Goal: Communication & Community: Ask a question

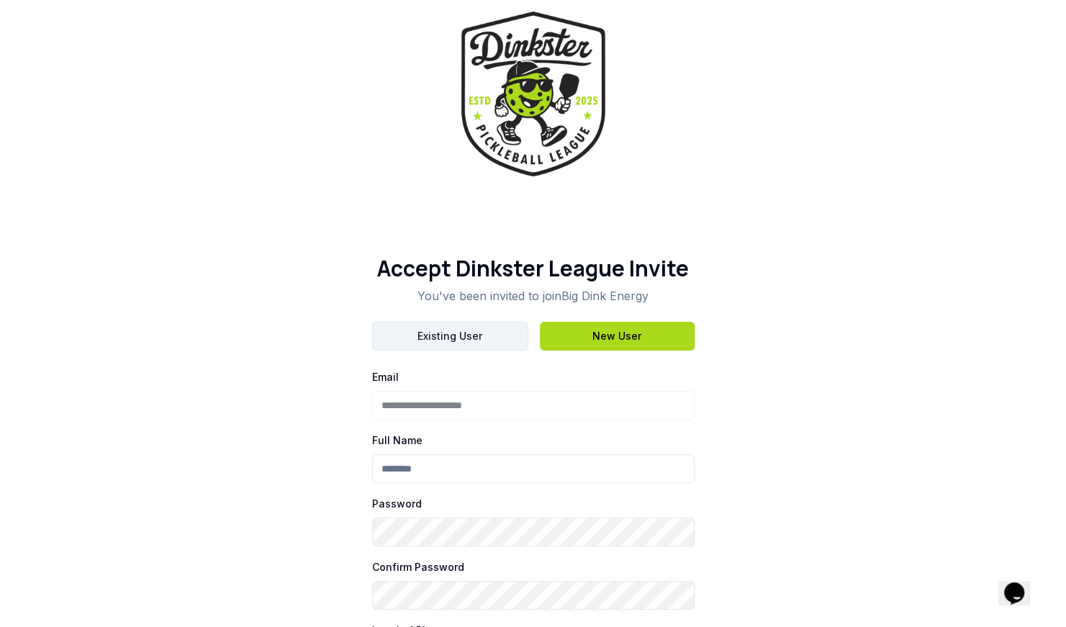
click at [481, 341] on button "Existing User" at bounding box center [450, 336] width 156 height 29
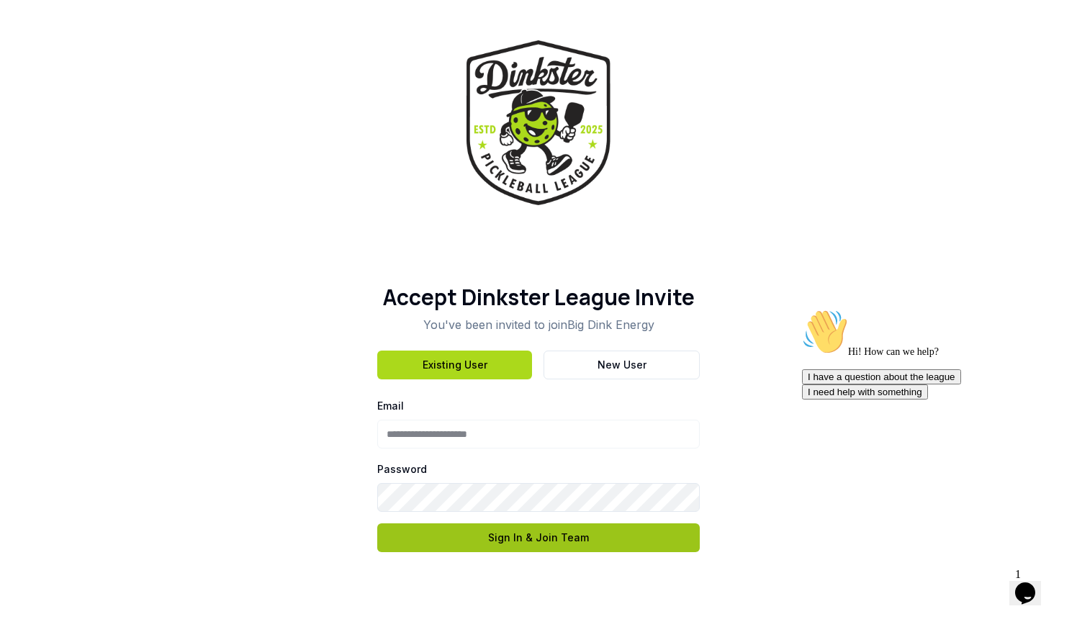
click at [441, 536] on button "Sign In & Join Team" at bounding box center [538, 537] width 323 height 29
click at [537, 542] on button "Sign In & Join Team" at bounding box center [538, 537] width 323 height 29
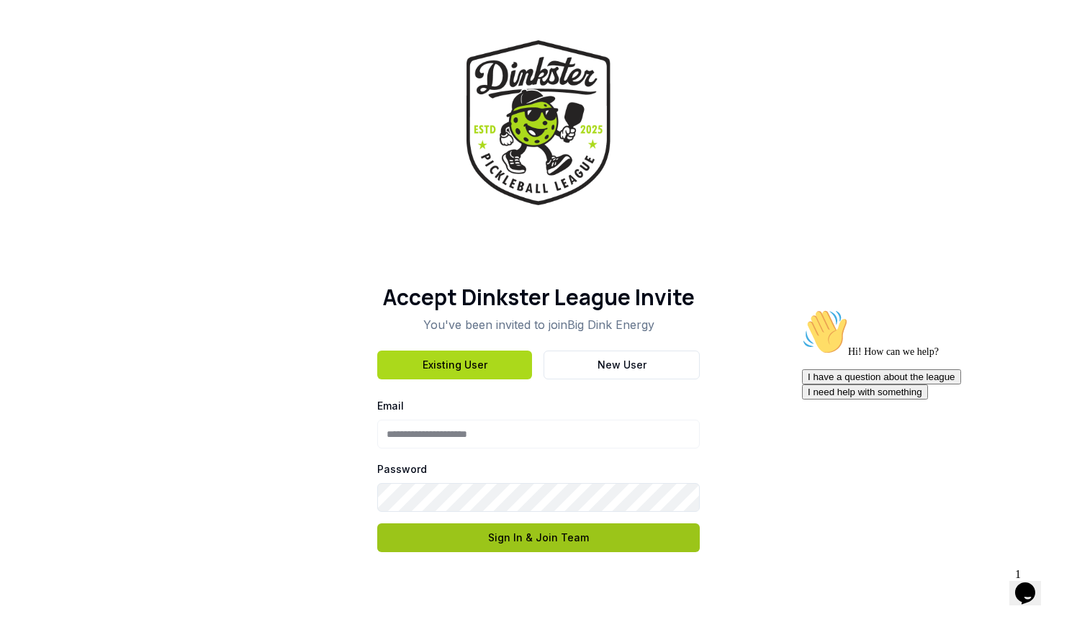
click at [537, 542] on button "Sign In & Join Team" at bounding box center [538, 537] width 323 height 29
click at [495, 392] on div "**********" at bounding box center [538, 452] width 323 height 202
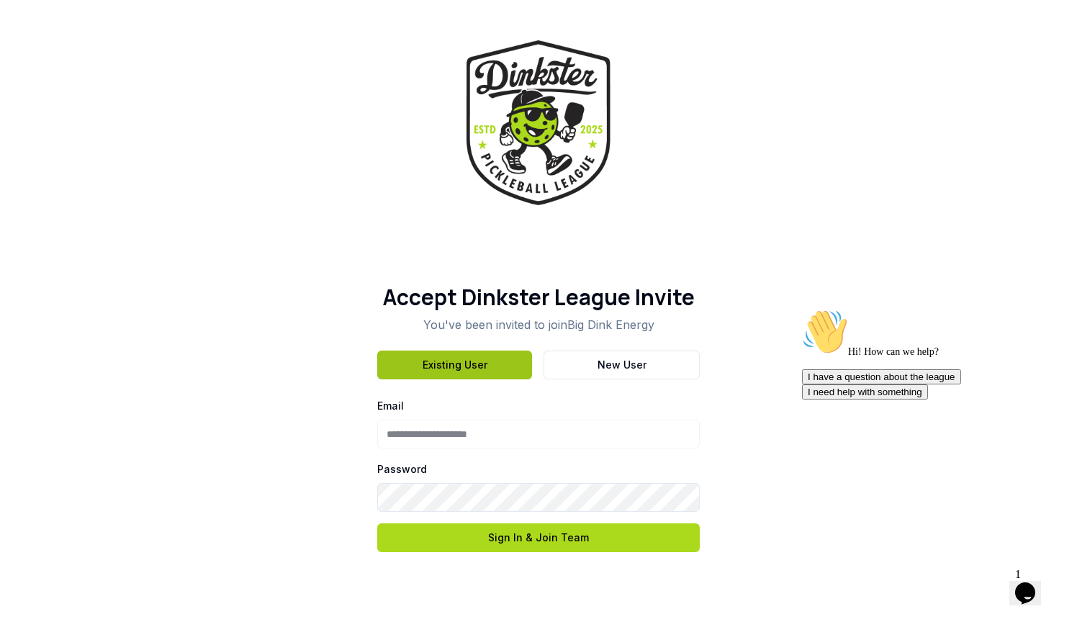
click at [488, 376] on button "Existing User" at bounding box center [454, 365] width 155 height 29
click at [578, 135] on img at bounding box center [539, 122] width 144 height 165
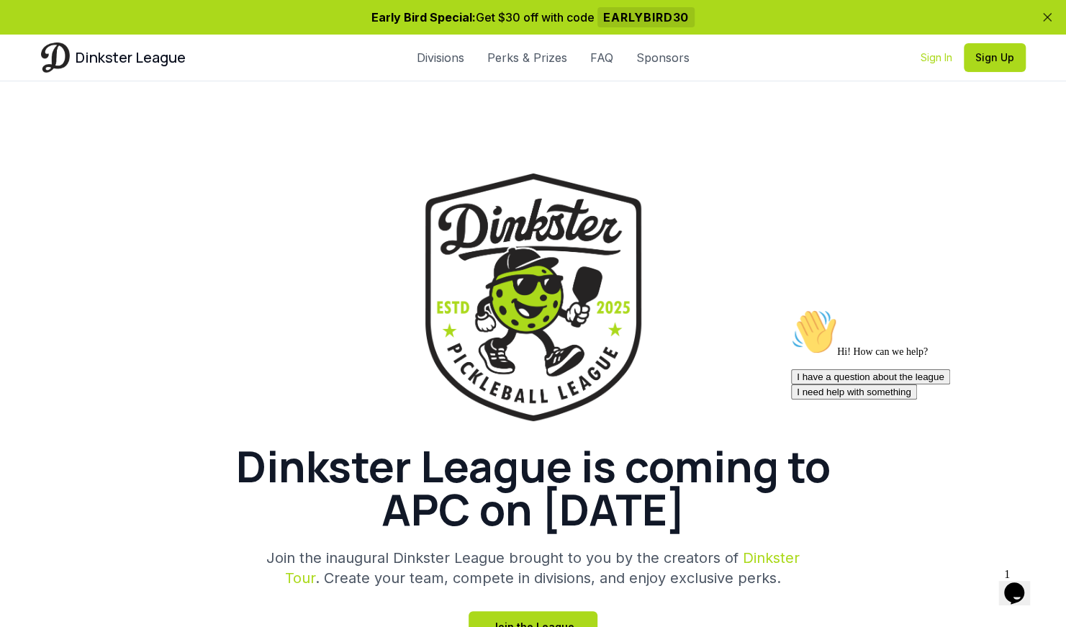
click at [926, 54] on link "Sign In" at bounding box center [937, 57] width 32 height 14
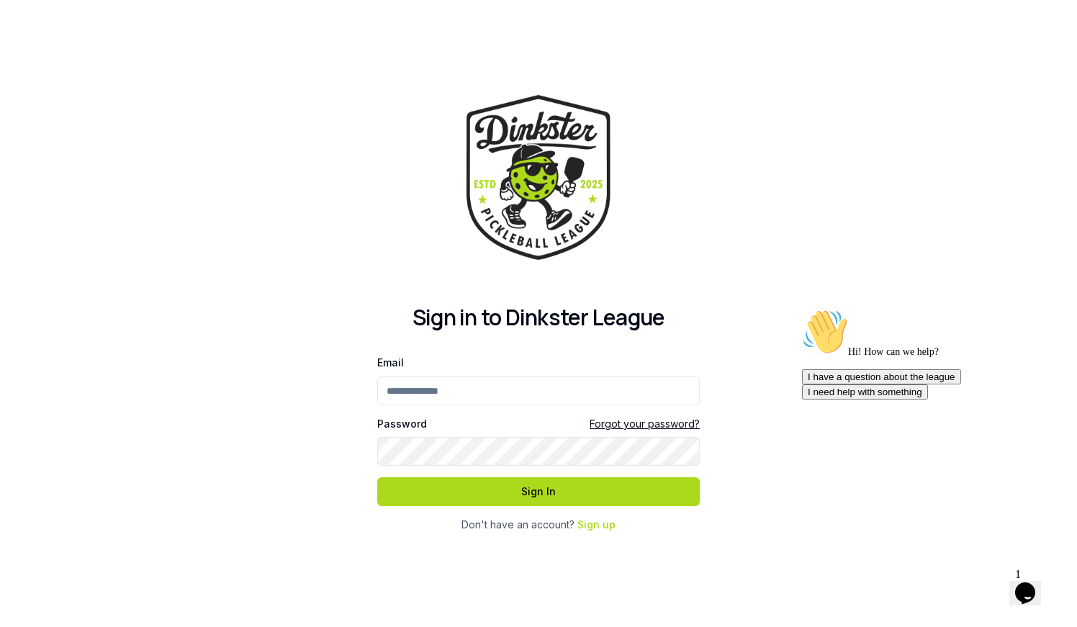
click at [513, 380] on input "Email" at bounding box center [538, 391] width 323 height 29
type input "**********"
click at [377, 477] on button "Sign In" at bounding box center [538, 491] width 323 height 29
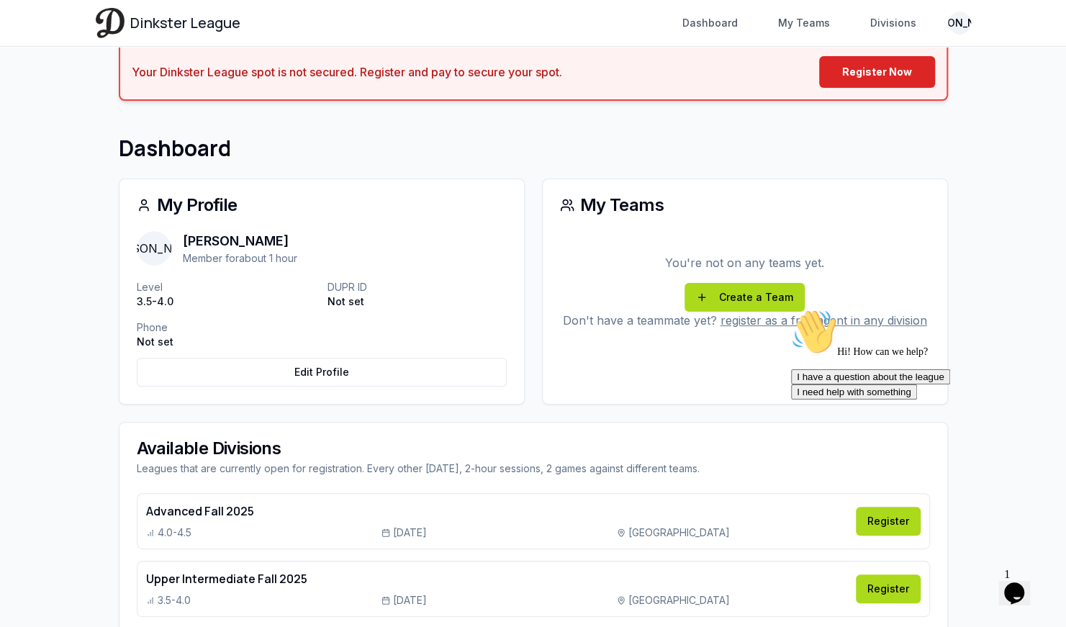
scroll to position [81, 0]
click at [759, 314] on link "register as a free agent in any division" at bounding box center [824, 321] width 207 height 14
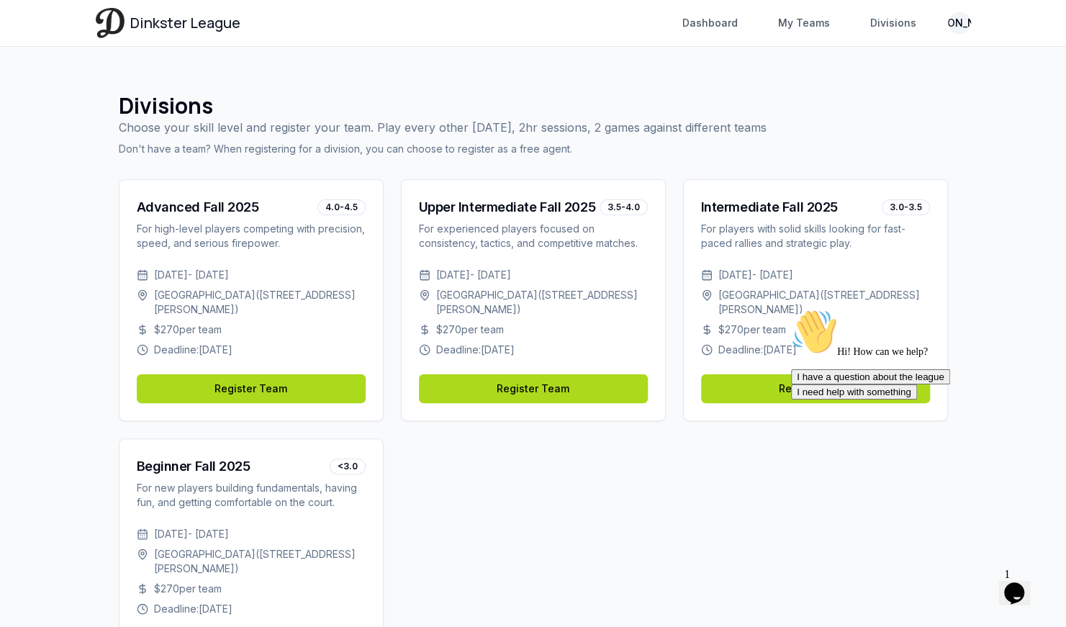
click at [176, 19] on span "Dinkster League" at bounding box center [185, 23] width 110 height 20
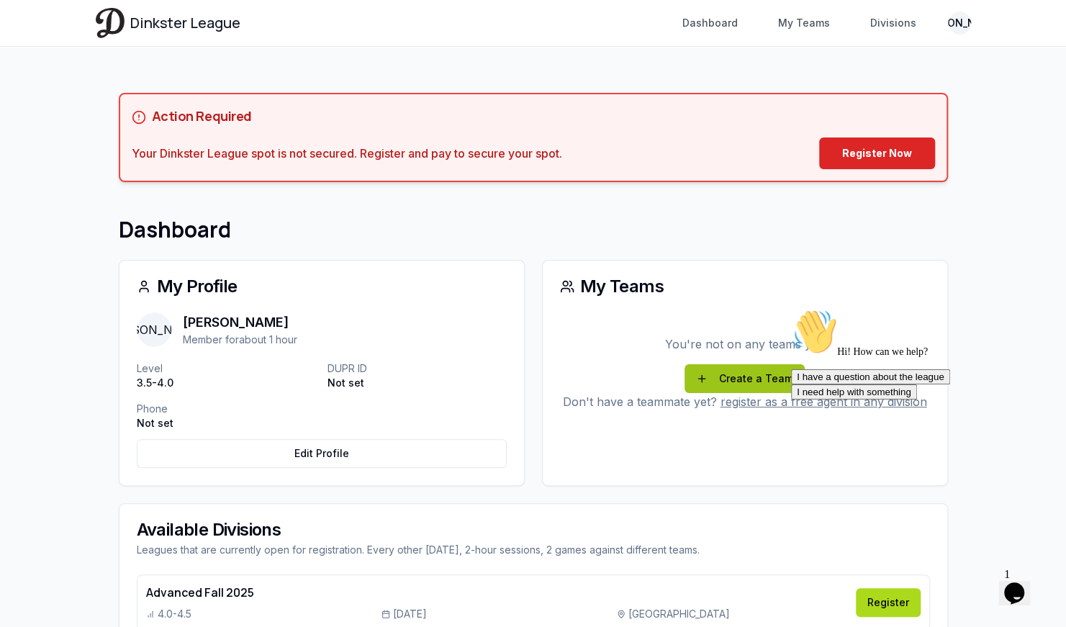
click at [710, 372] on link "Create a Team" at bounding box center [745, 378] width 120 height 29
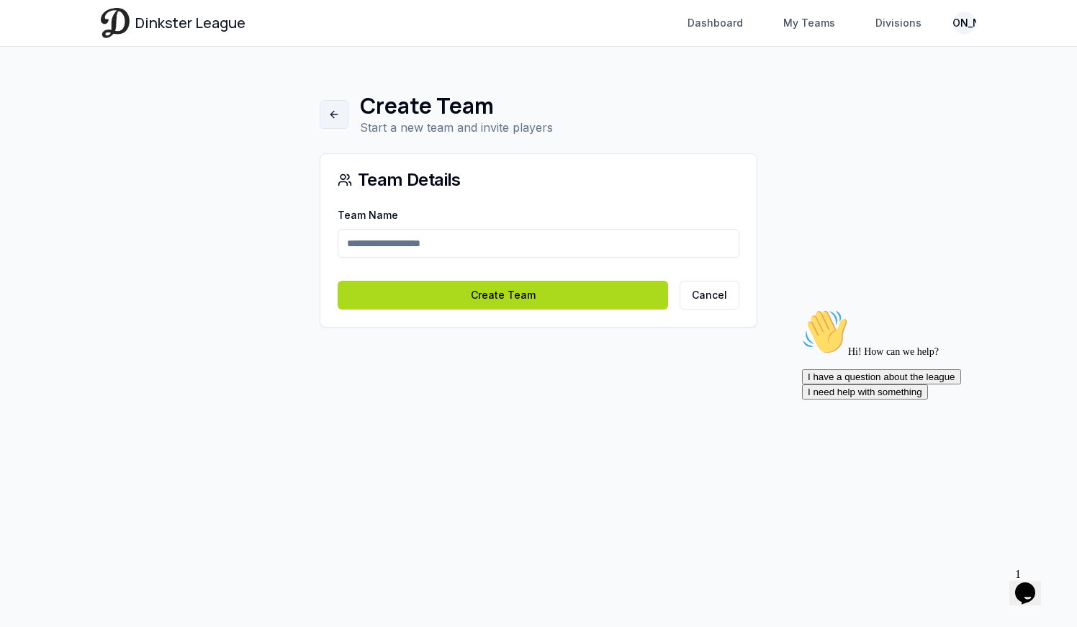
click at [338, 111] on link at bounding box center [334, 114] width 29 height 29
click at [109, 22] on img at bounding box center [115, 23] width 29 height 30
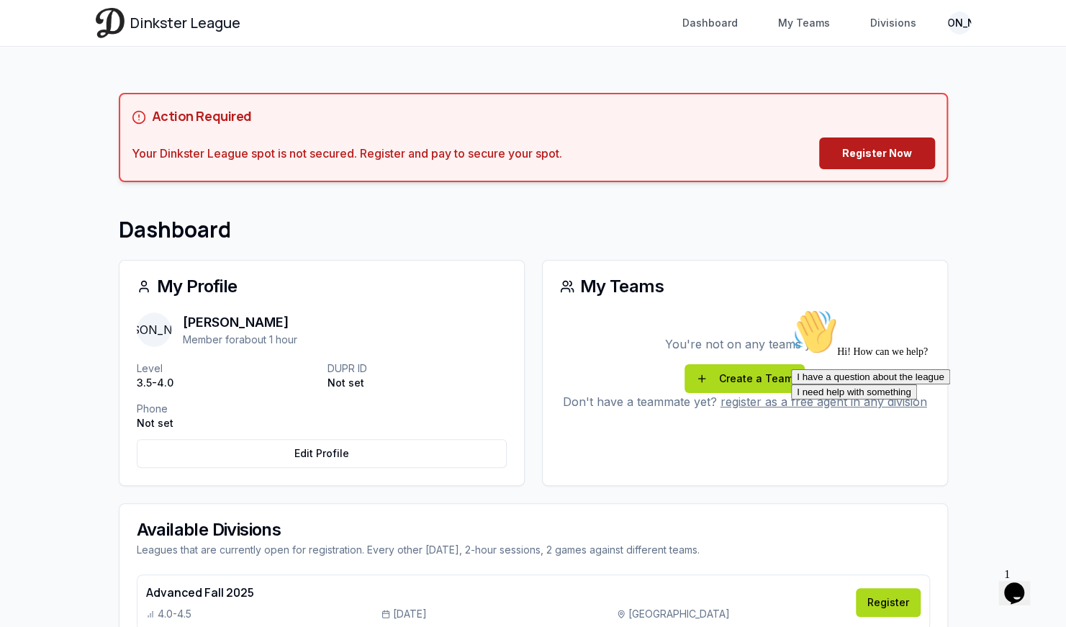
click at [876, 148] on link "Register Now" at bounding box center [877, 154] width 116 height 32
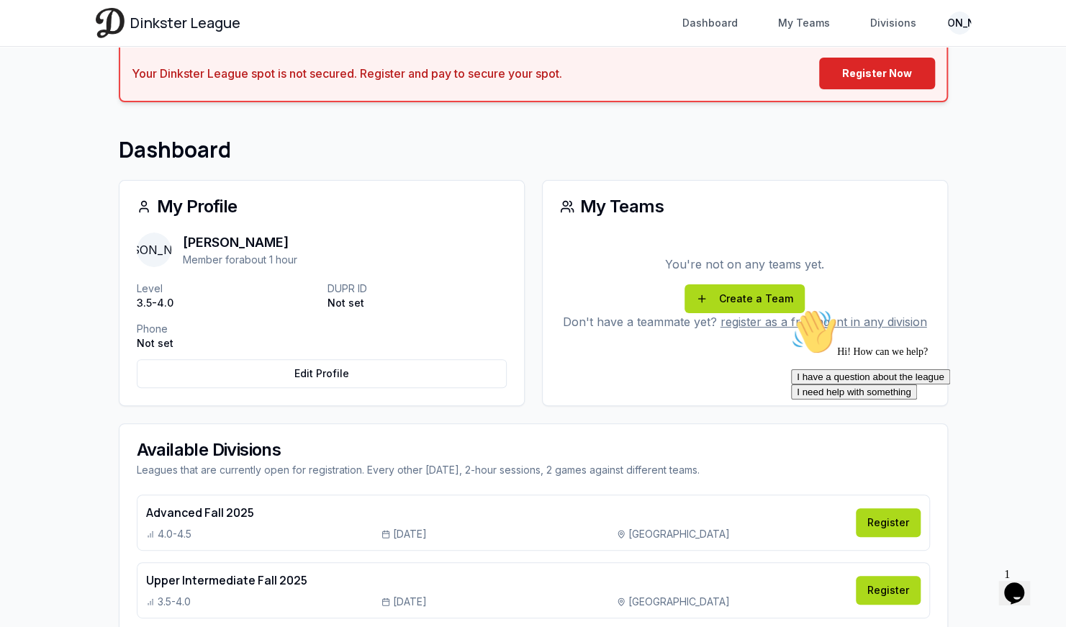
scroll to position [267, 0]
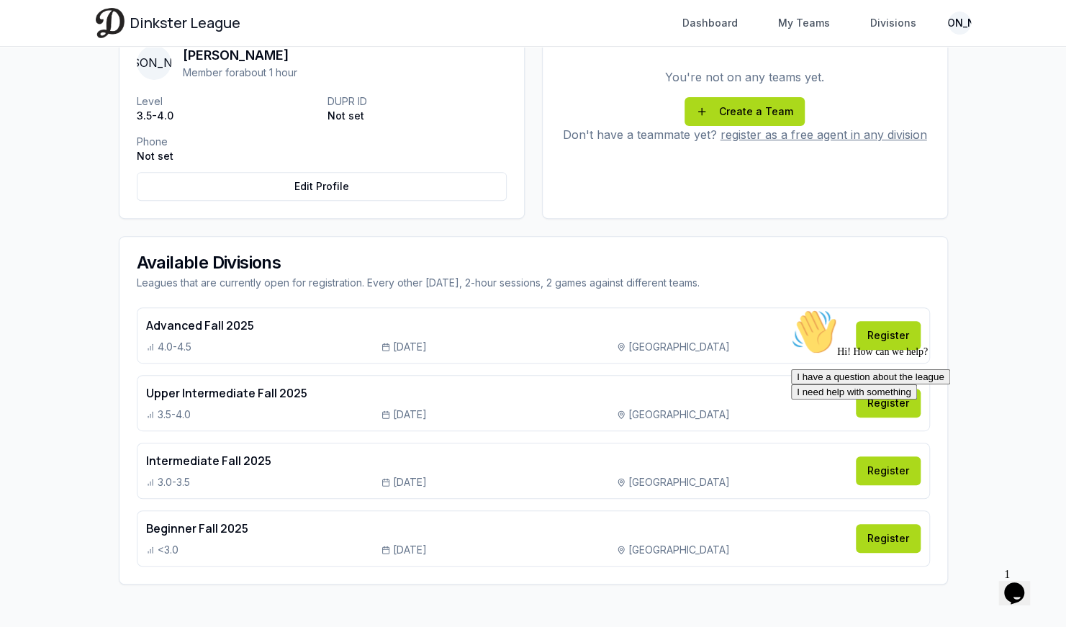
click at [1026, 595] on div "Opens Chat This icon Opens the chat window." at bounding box center [1014, 593] width 23 height 23
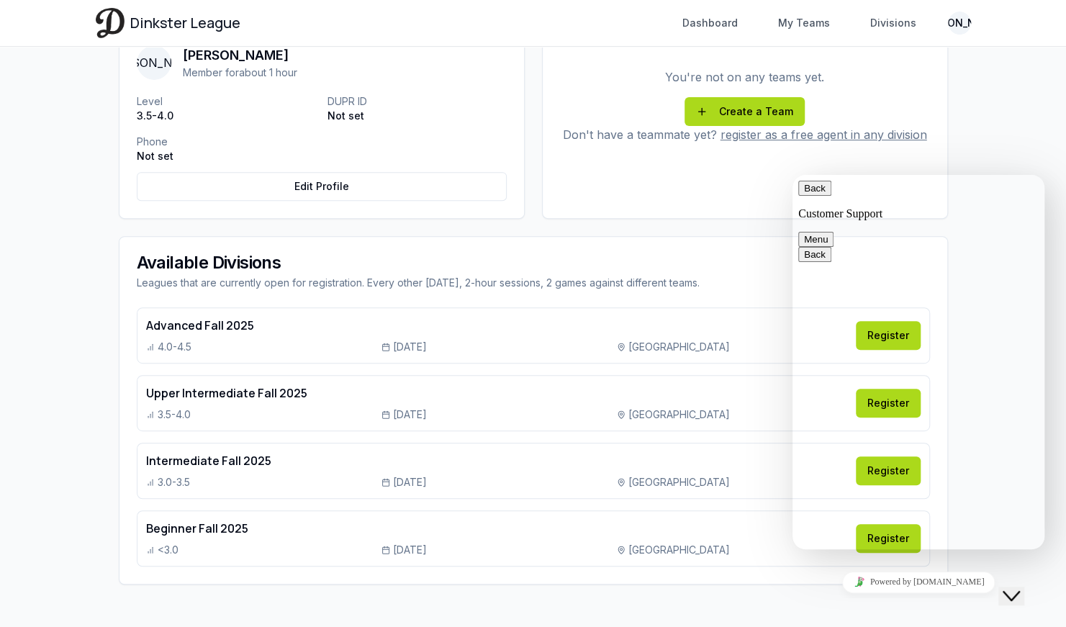
type textarea "*"
type textarea "**********"
